Goal: Find specific page/section: Find specific page/section

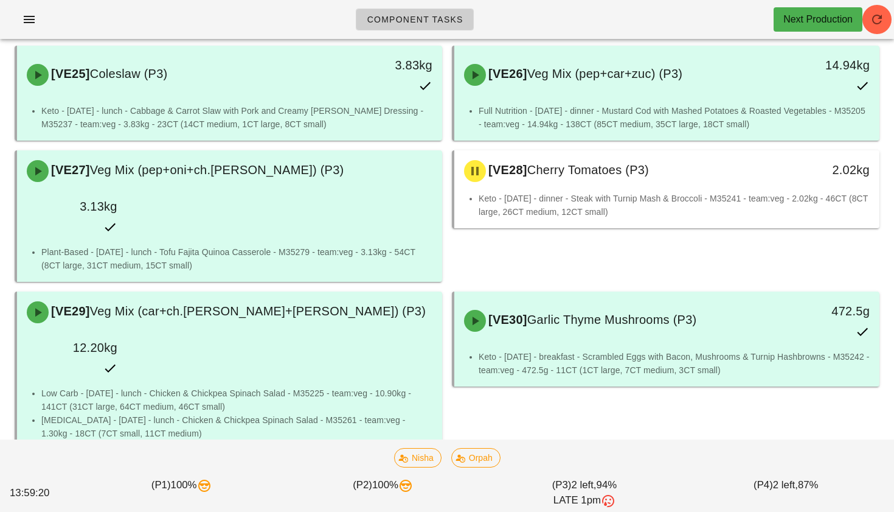
scroll to position [1721, 0]
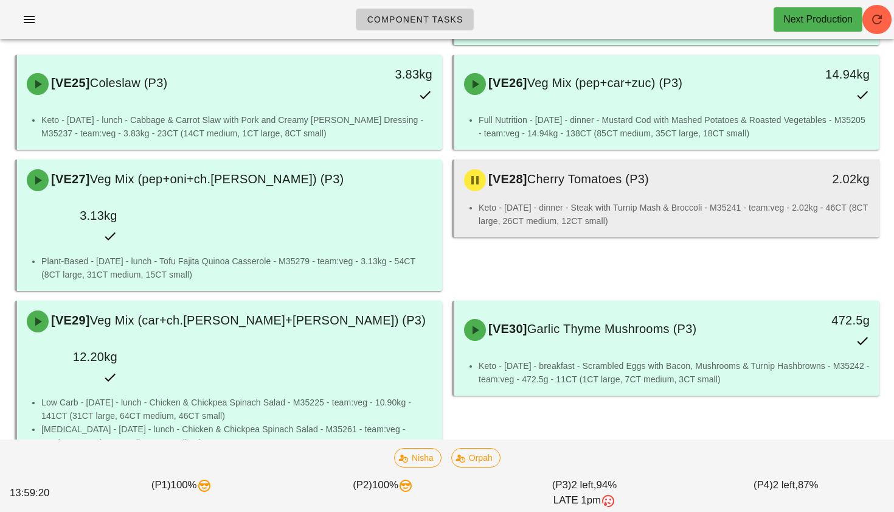
click at [552, 201] on li "Keto - [DATE] - dinner - Steak with Turnip Mash & Broccoli - M35241 - team:veg …" at bounding box center [674, 214] width 391 height 27
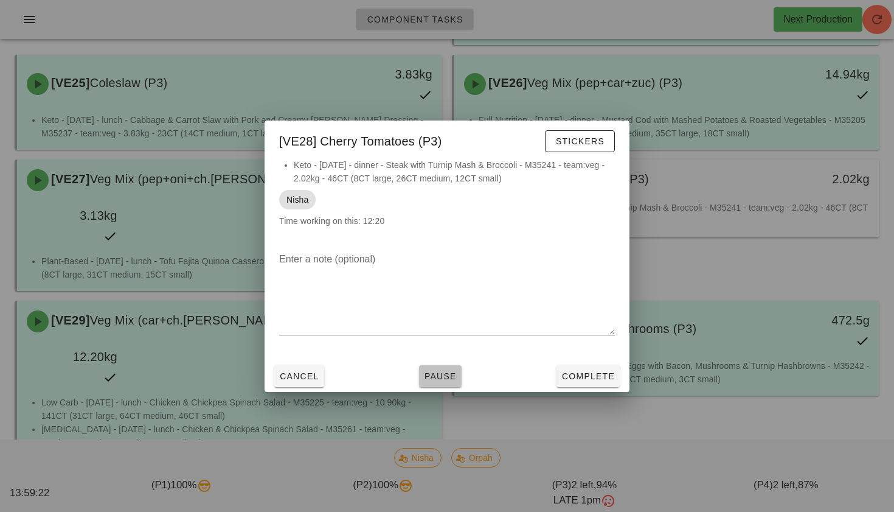
click at [426, 368] on button "Pause" at bounding box center [440, 376] width 43 height 22
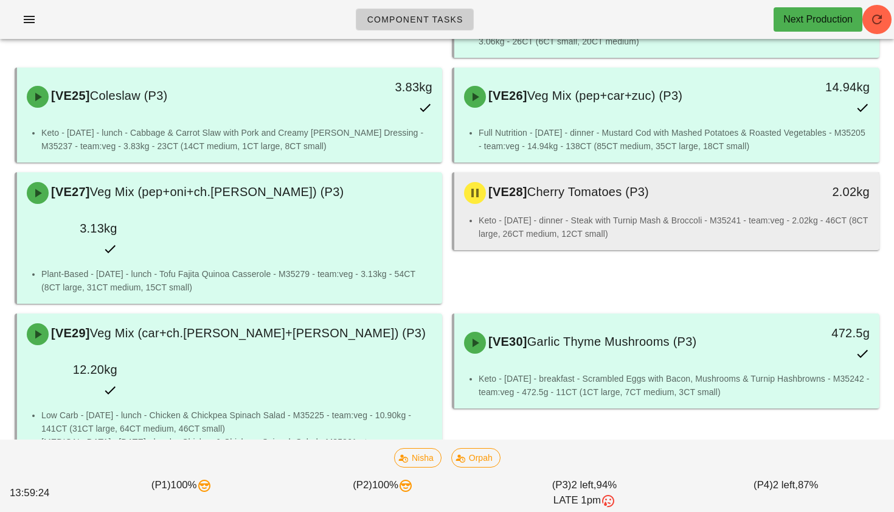
scroll to position [1711, 0]
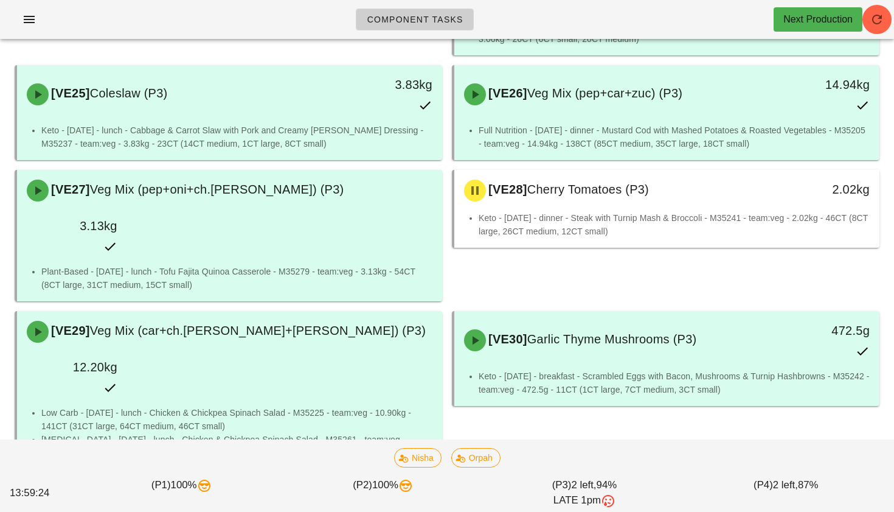
click at [515, 491] on span "[VE32]" at bounding box center [506, 497] width 41 height 13
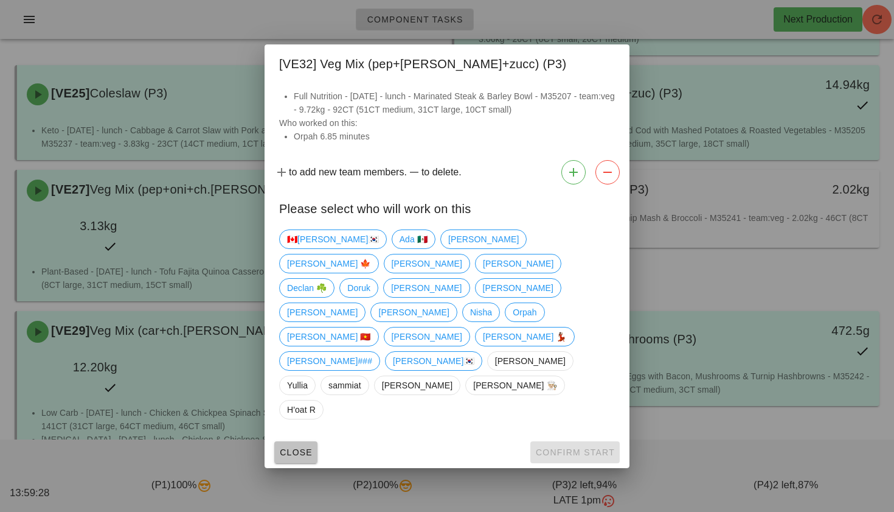
click at [302, 447] on span "Close" at bounding box center [295, 452] width 33 height 10
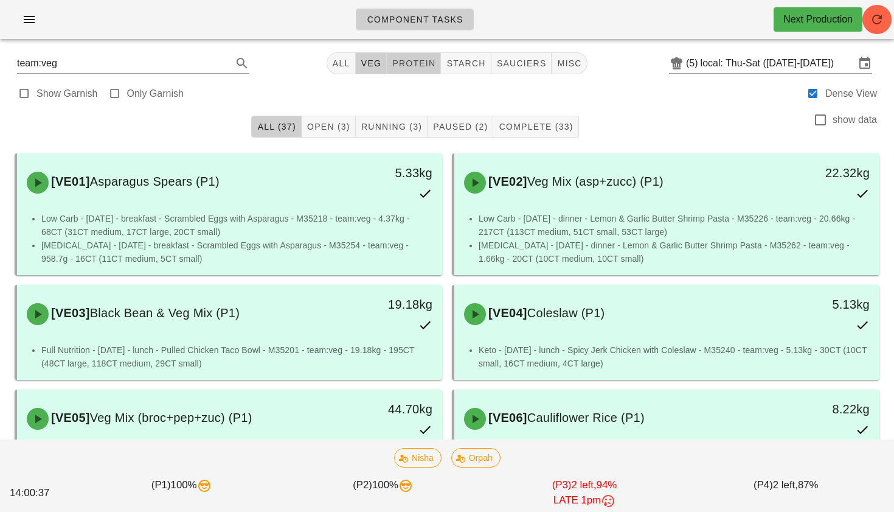
click at [415, 72] on button "protein" at bounding box center [414, 63] width 54 height 22
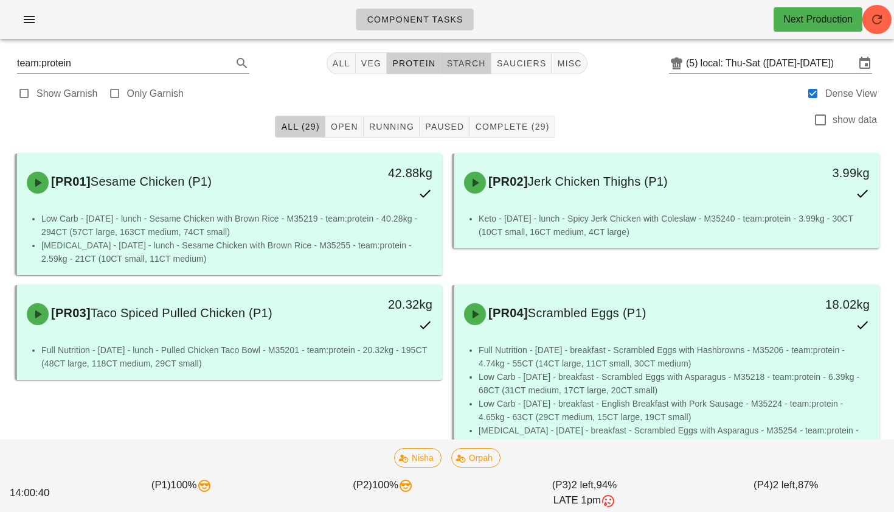
click at [476, 59] on span "starch" at bounding box center [466, 63] width 40 height 10
type input "team:starch"
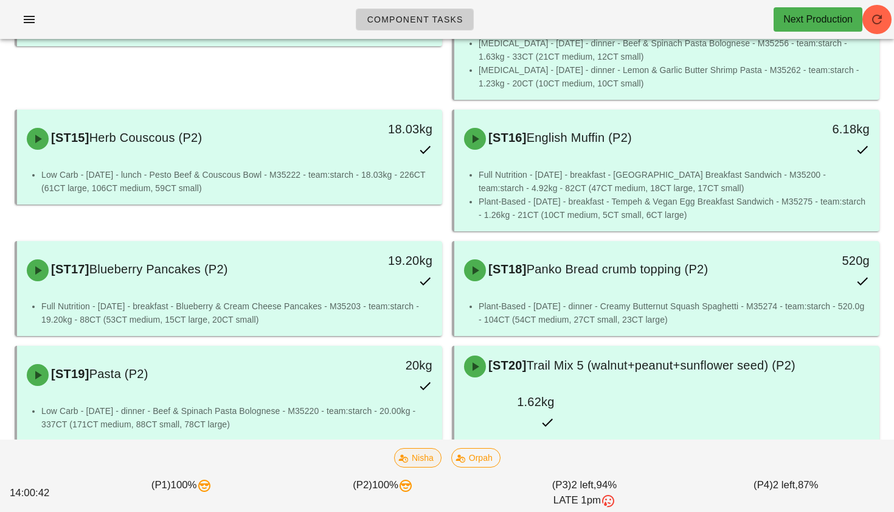
scroll to position [729, 0]
